Goal: Unclear

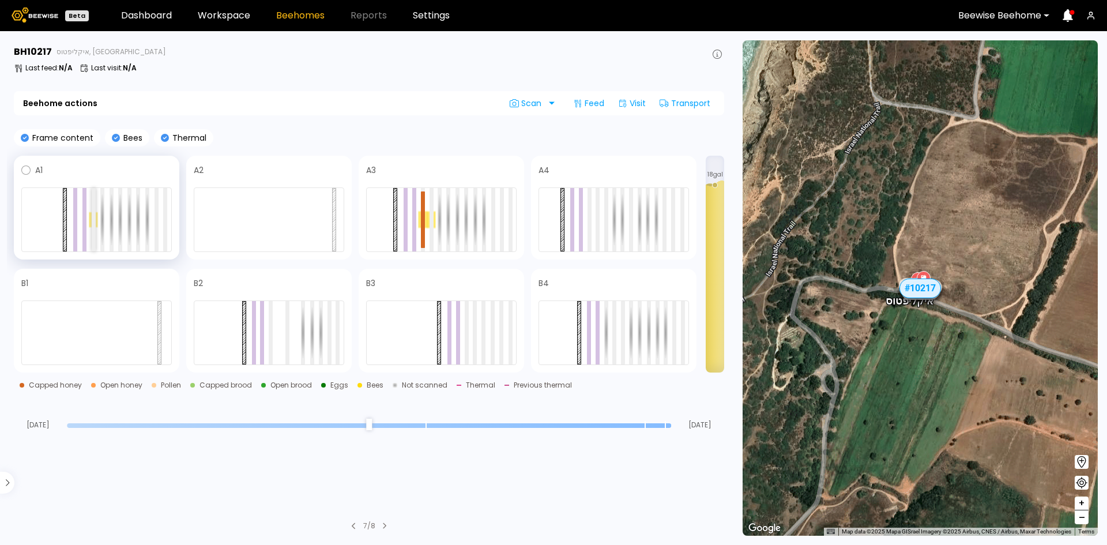
click at [92, 221] on div at bounding box center [94, 219] width 4 height 63
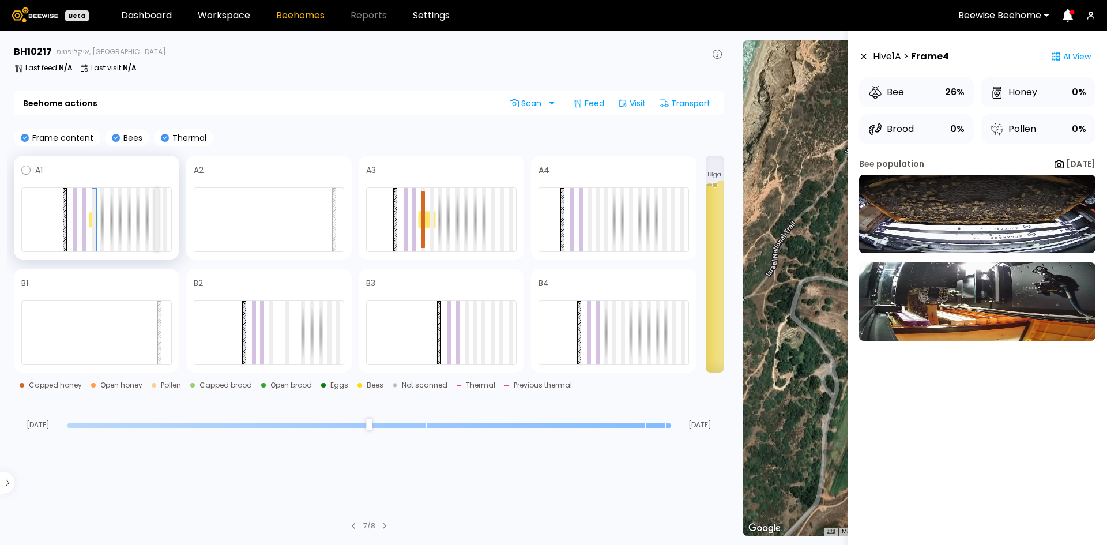
click at [156, 216] on div at bounding box center [157, 219] width 4 height 63
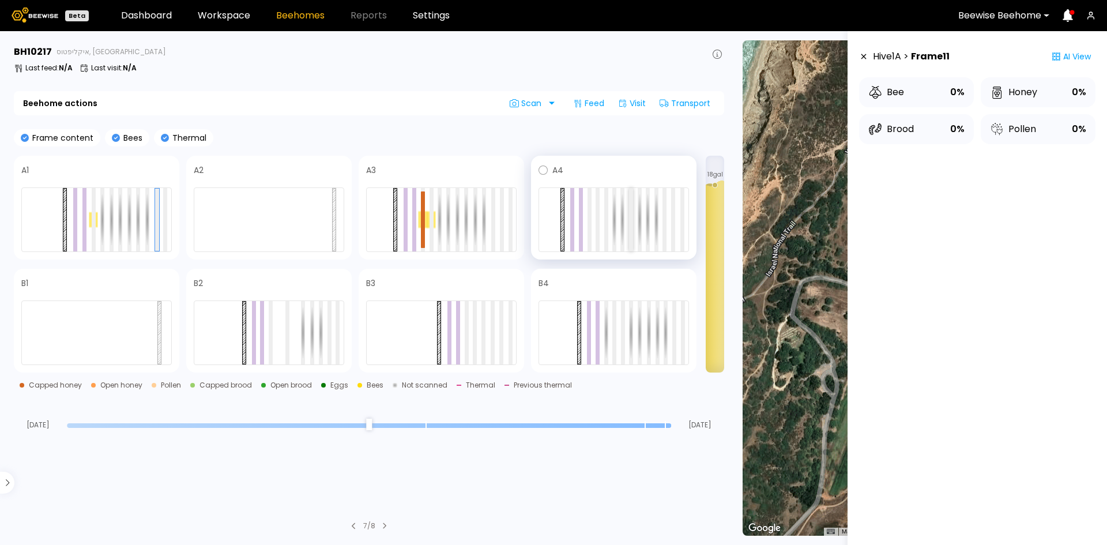
click at [629, 209] on div at bounding box center [631, 219] width 4 height 63
click at [624, 326] on div at bounding box center [623, 332] width 4 height 63
click at [608, 334] on div at bounding box center [614, 332] width 150 height 65
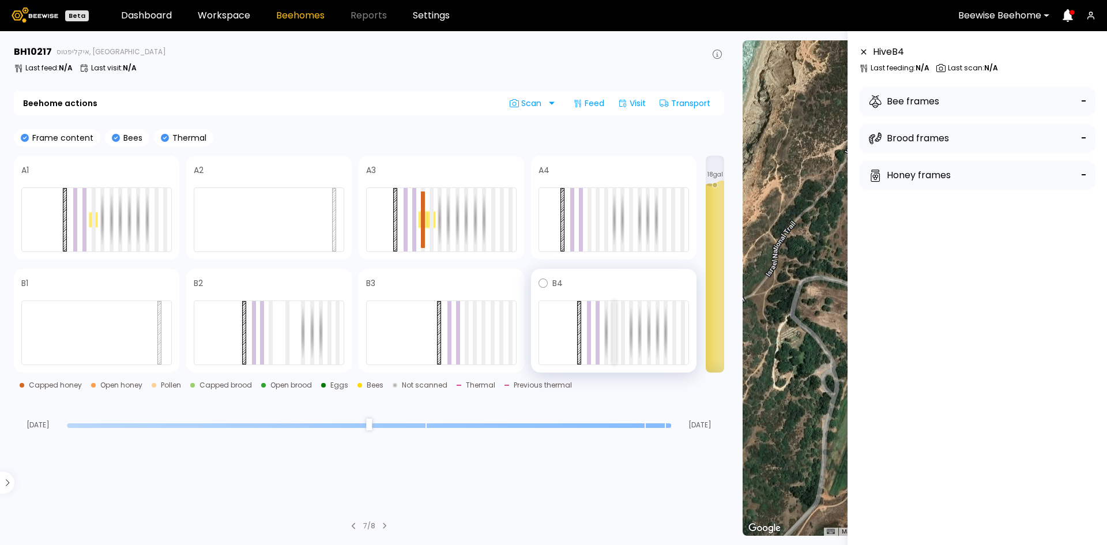
click at [614, 326] on div at bounding box center [614, 332] width 4 height 63
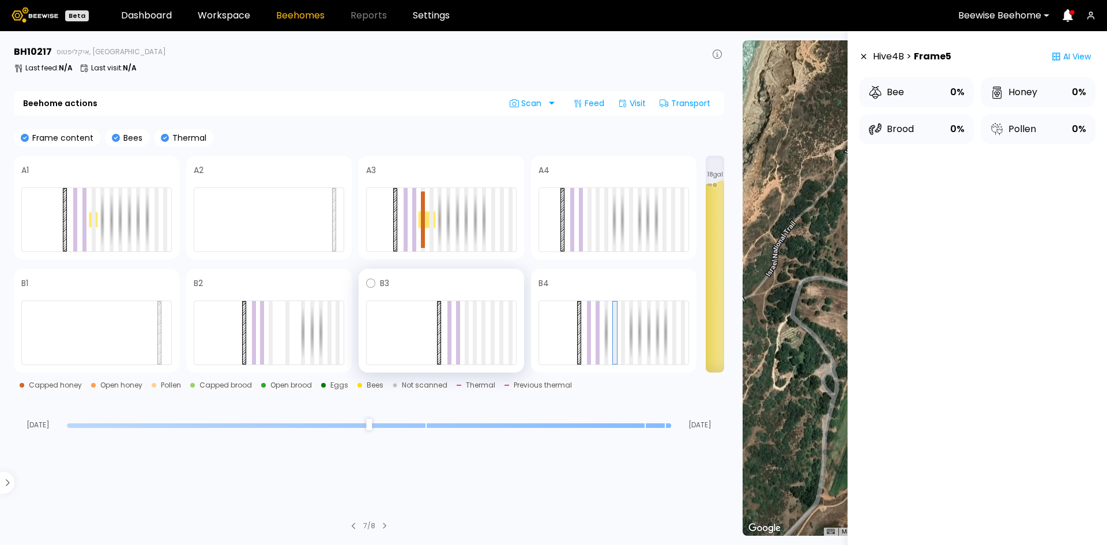
click at [479, 332] on div at bounding box center [441, 332] width 150 height 65
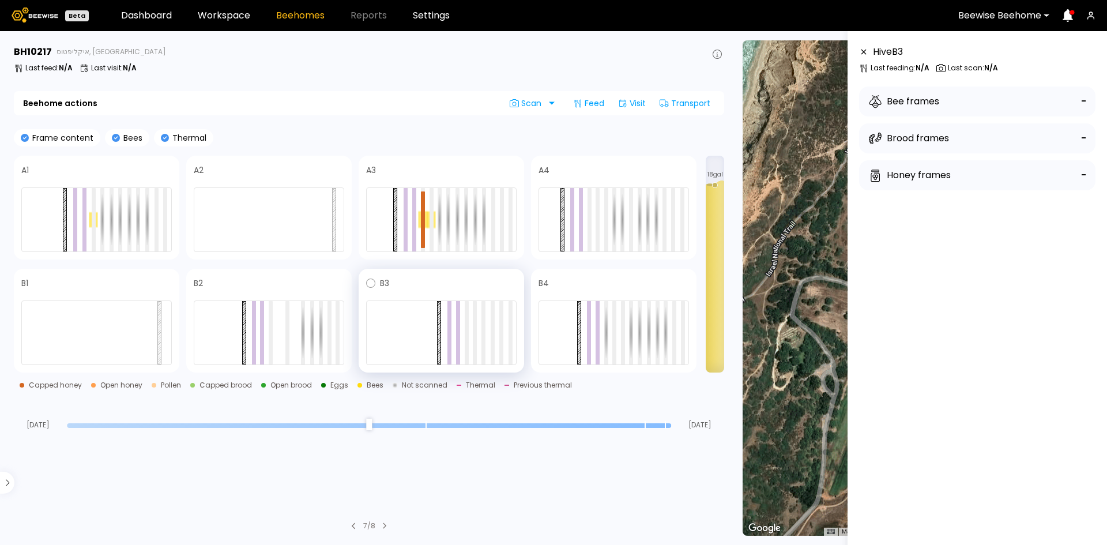
click at [462, 334] on div at bounding box center [441, 332] width 150 height 65
click at [469, 327] on div at bounding box center [441, 332] width 150 height 65
click at [287, 317] on div at bounding box center [287, 332] width 4 height 63
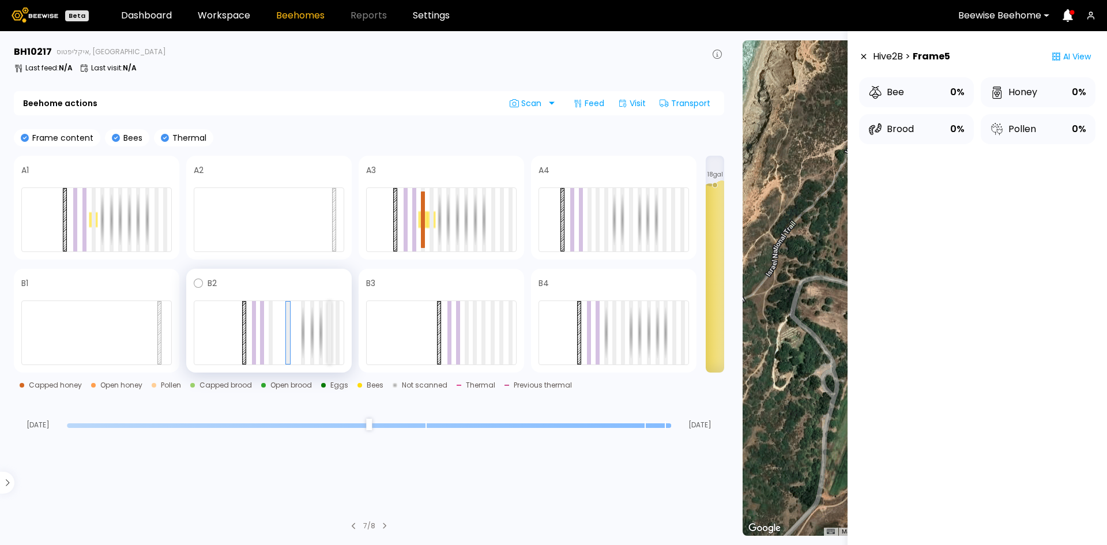
click at [330, 316] on div at bounding box center [330, 332] width 4 height 63
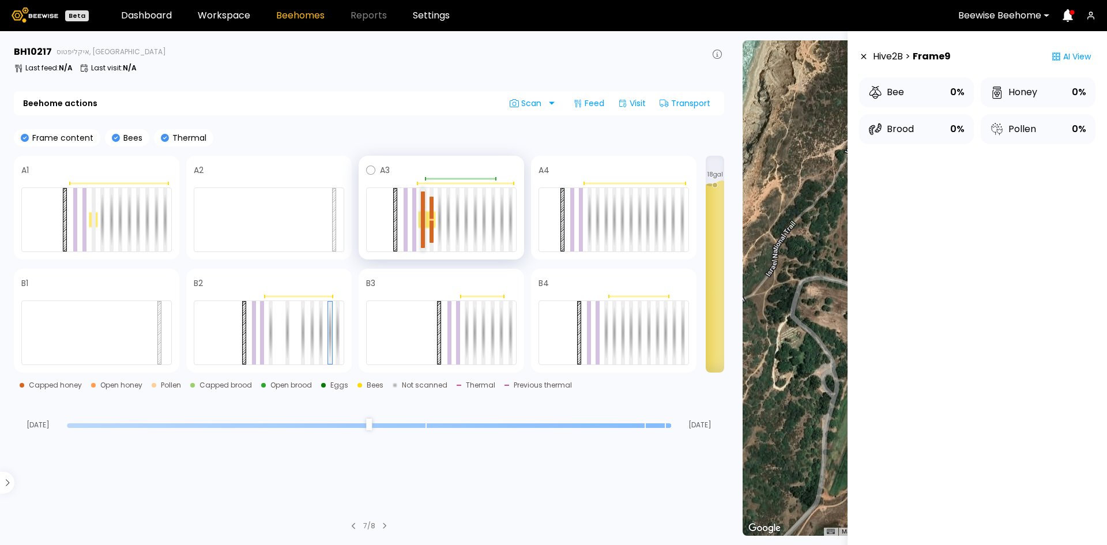
click at [423, 208] on div at bounding box center [423, 205] width 4 height 28
click at [434, 220] on div at bounding box center [431, 219] width 9 height 18
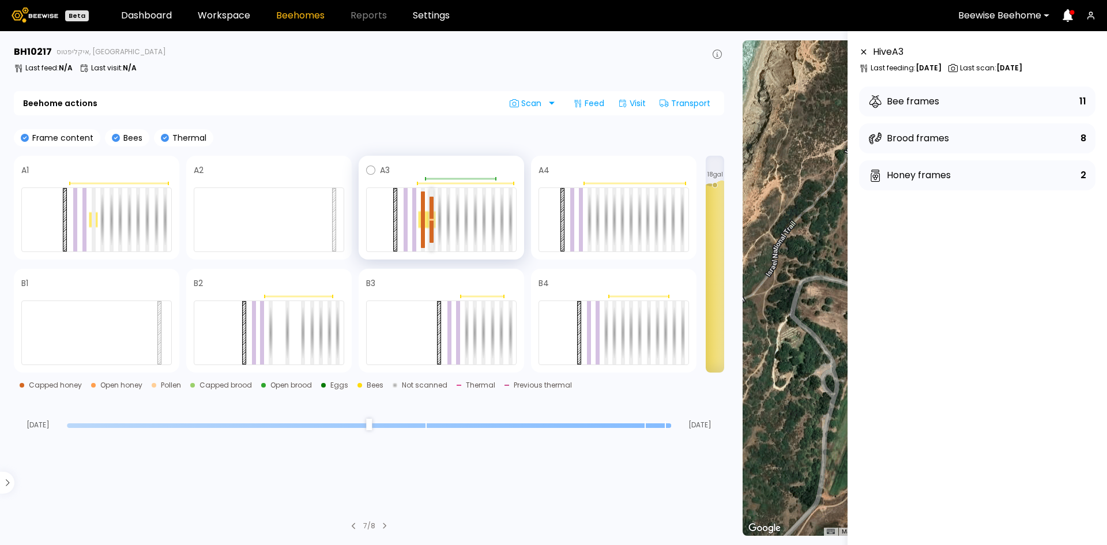
click at [432, 226] on div at bounding box center [432, 232] width 4 height 22
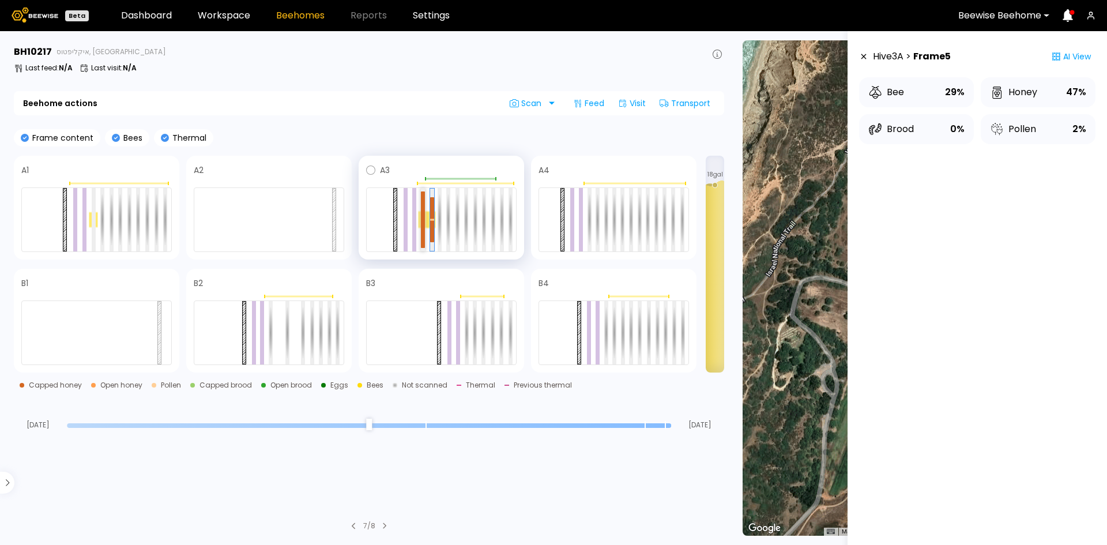
click at [423, 220] on div at bounding box center [423, 234] width 4 height 28
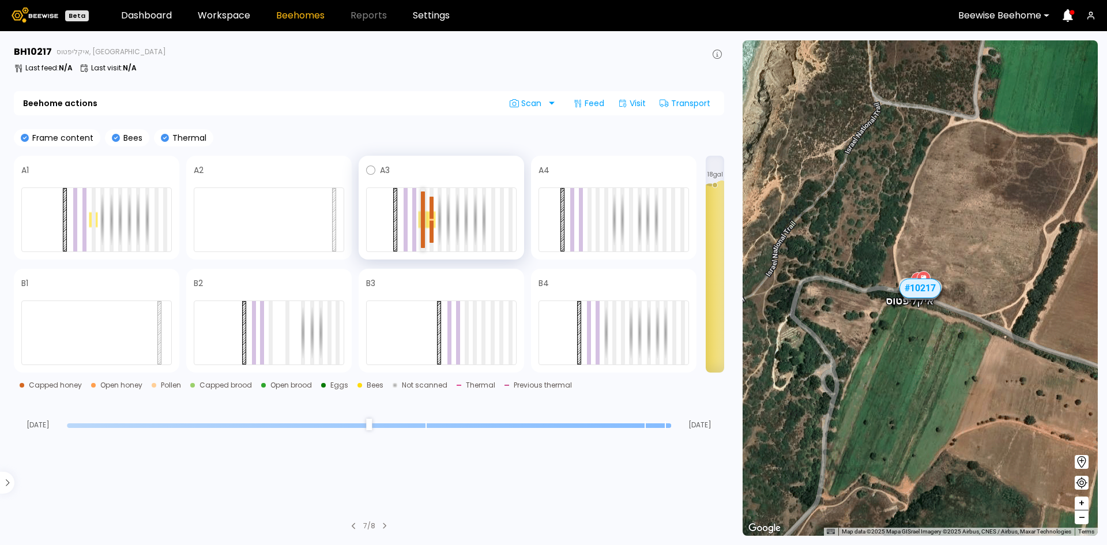
click at [422, 221] on div at bounding box center [423, 234] width 4 height 28
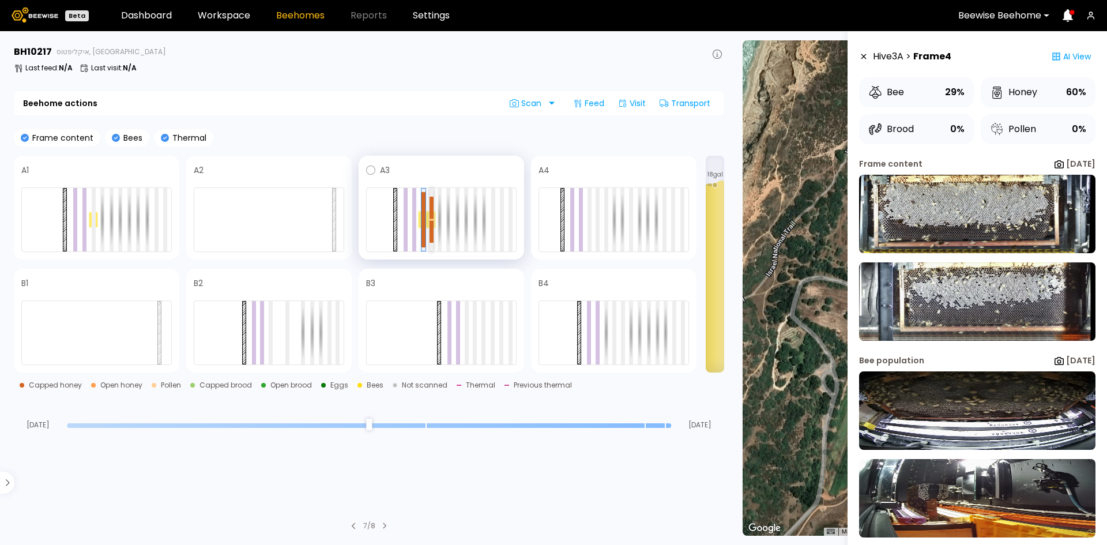
click at [431, 211] on div at bounding box center [432, 208] width 4 height 22
